Goal: Obtain resource: Obtain resource

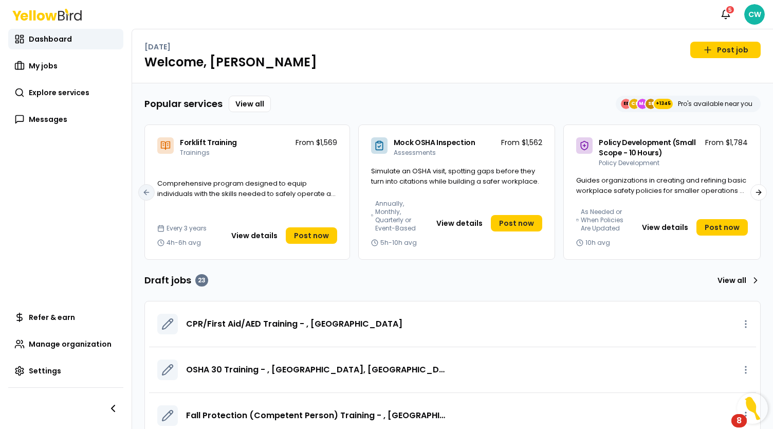
click at [61, 19] on icon at bounding box center [46, 15] width 69 height 12
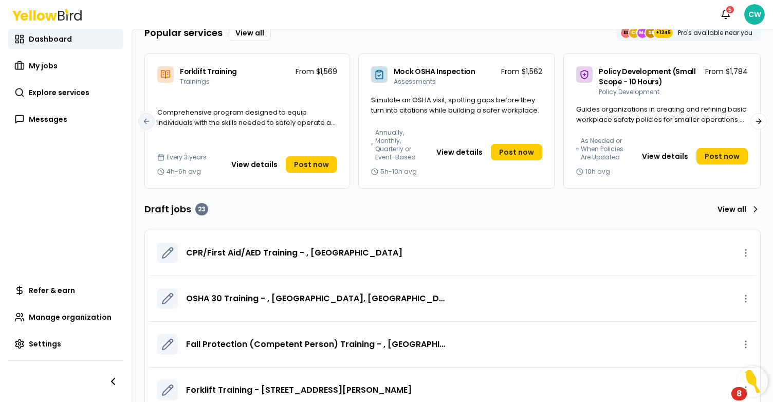
scroll to position [51, 0]
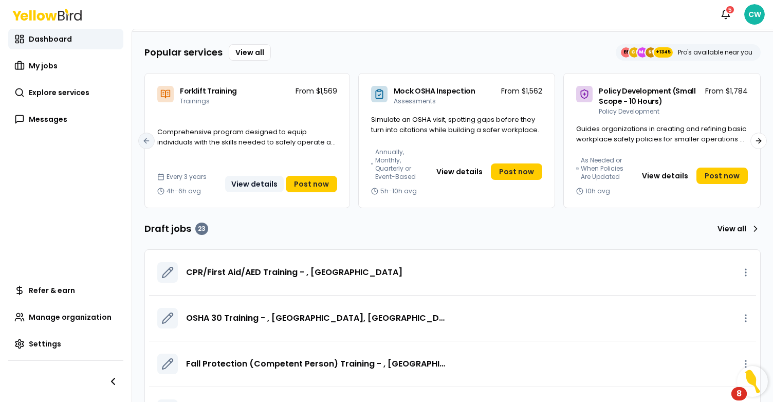
click at [267, 183] on button "View details" at bounding box center [254, 184] width 59 height 16
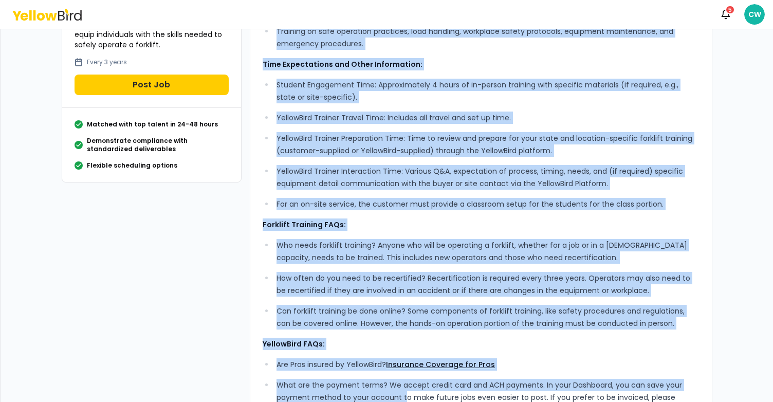
scroll to position [253, 0]
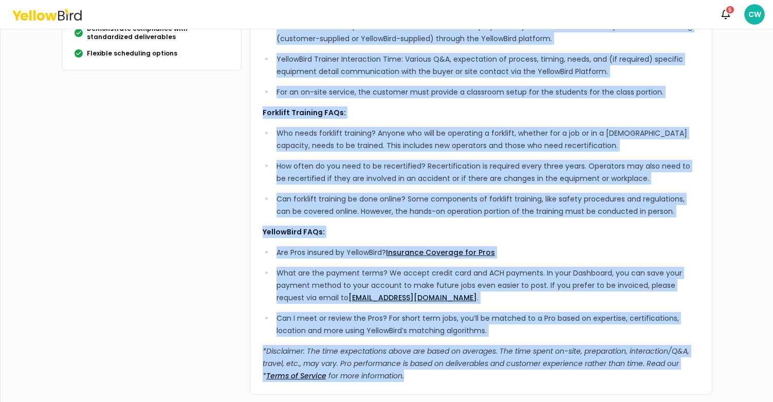
drag, startPoint x: 259, startPoint y: 83, endPoint x: 462, endPoint y: 386, distance: 365.0
click at [462, 386] on div "What’s Included: Comprehensive, experienced, standards-based instruction, ensur…" at bounding box center [481, 104] width 463 height 581
copy div "Lore’i Dolorsit: Ametconsectet, adipiscinge, seddoeius-tempo incididuntu, labor…"
